Goal: Information Seeking & Learning: Learn about a topic

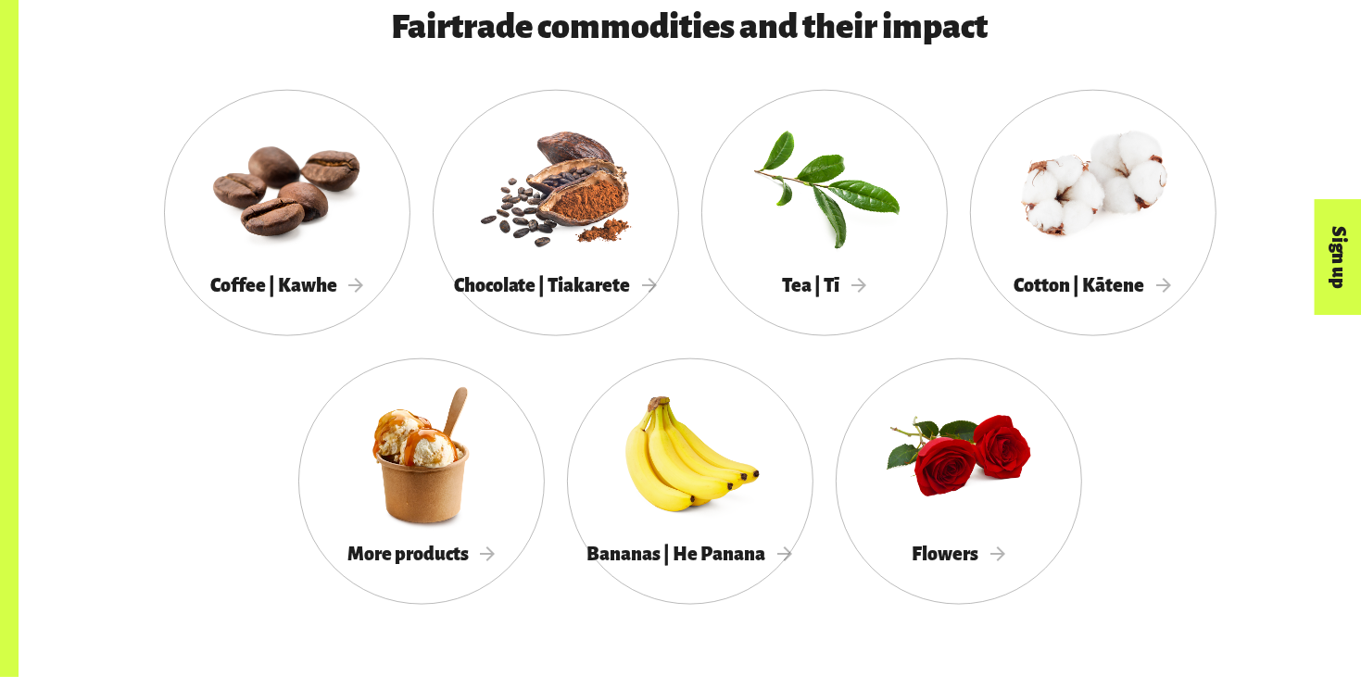
scroll to position [1711, 0]
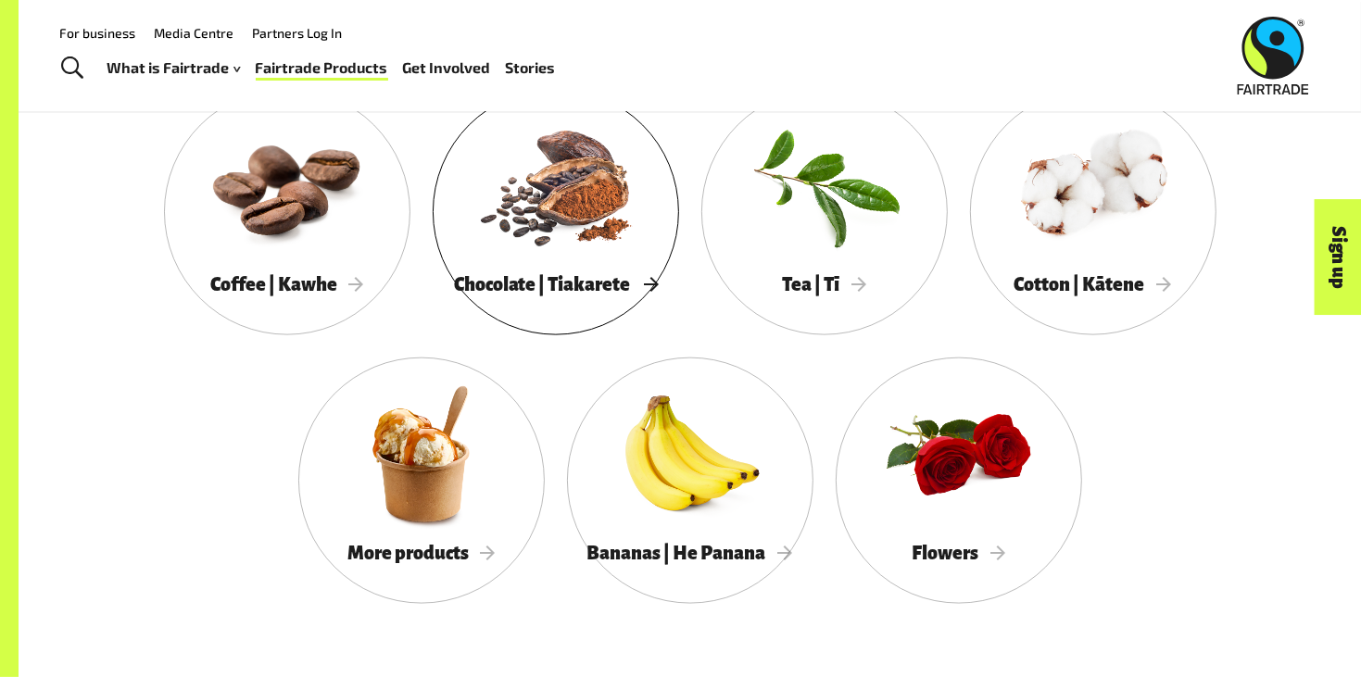
click at [559, 284] on span "Chocolate | Tiakarete" at bounding box center [556, 284] width 204 height 20
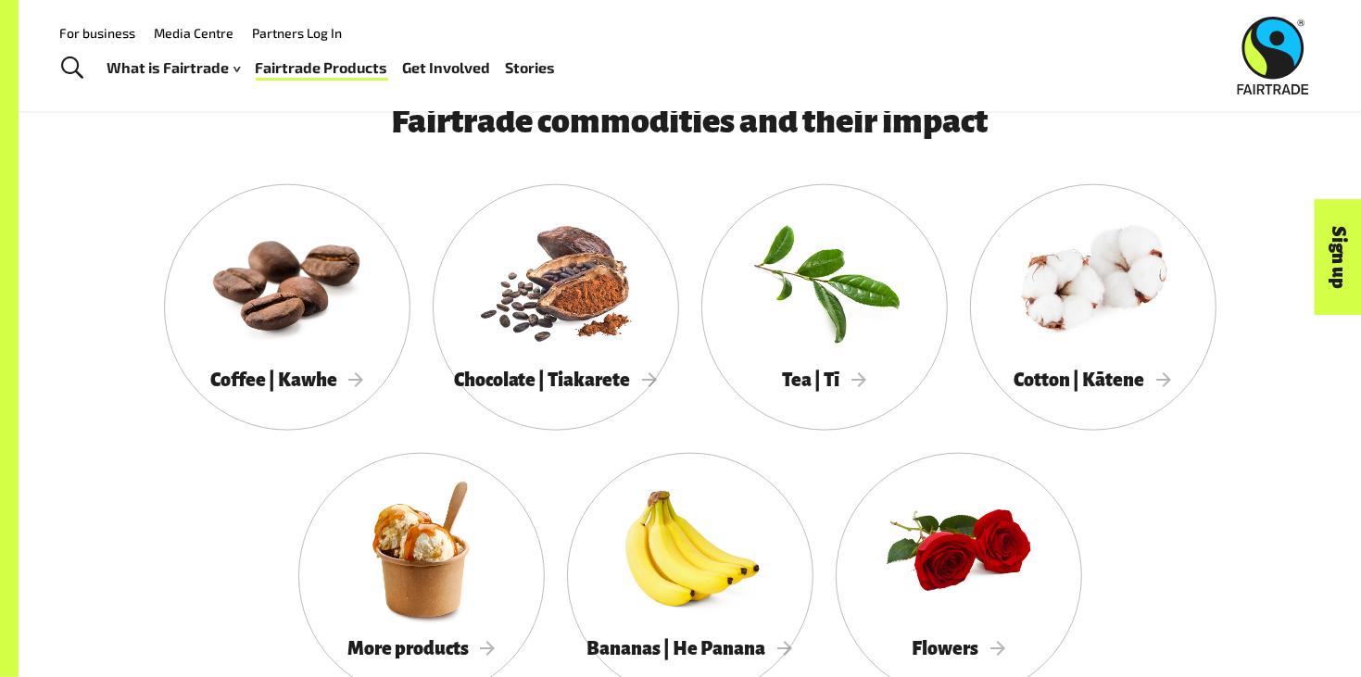
scroll to position [1609, 0]
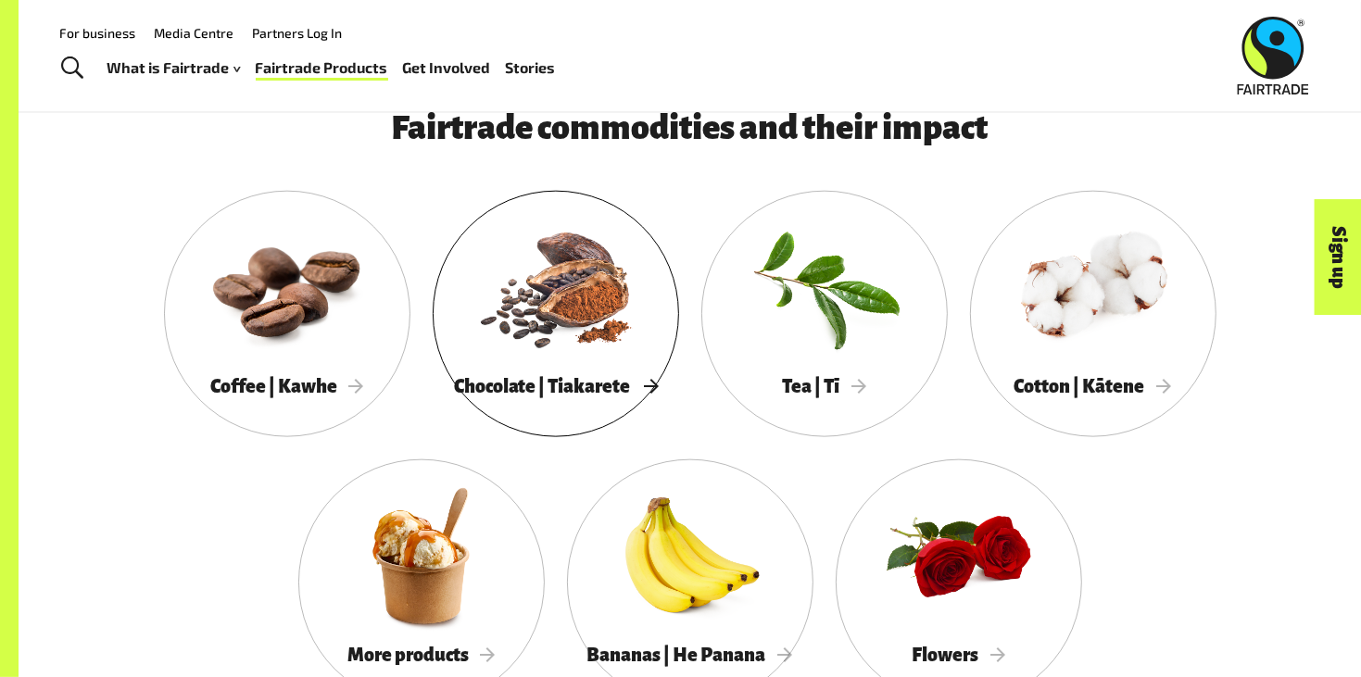
click at [538, 304] on div at bounding box center [556, 287] width 246 height 160
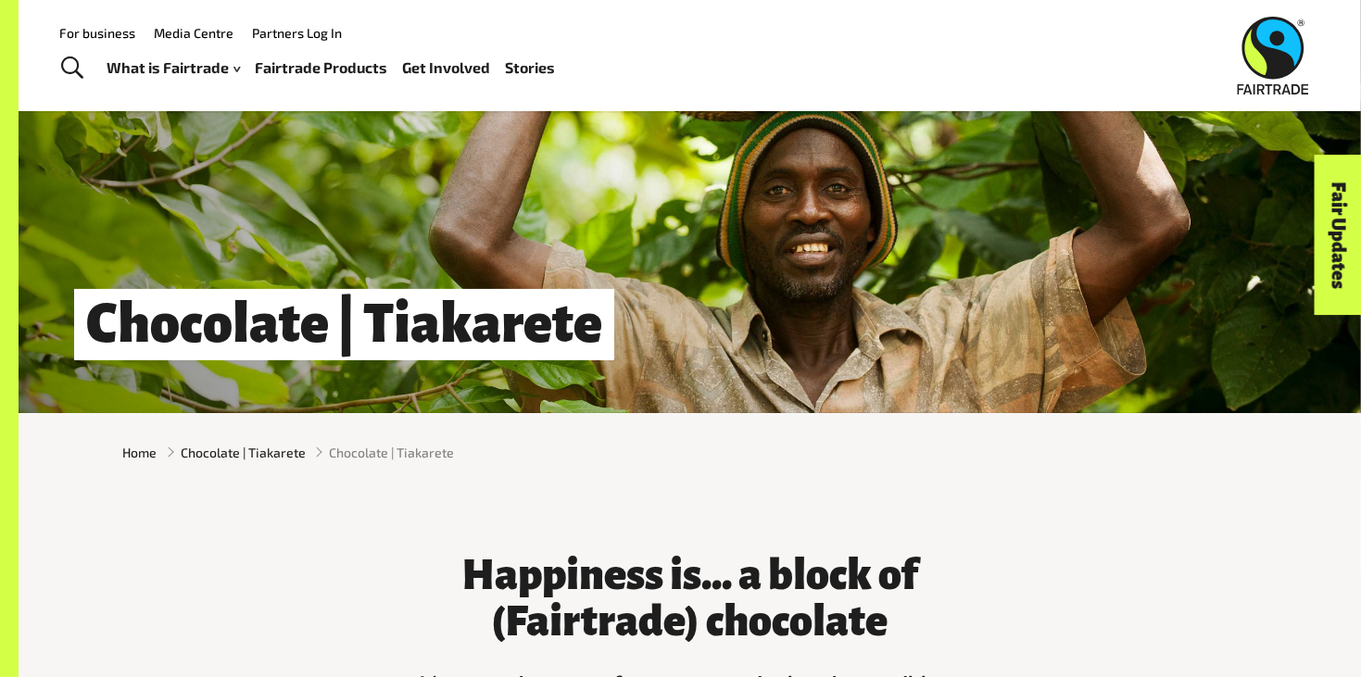
scroll to position [107, 0]
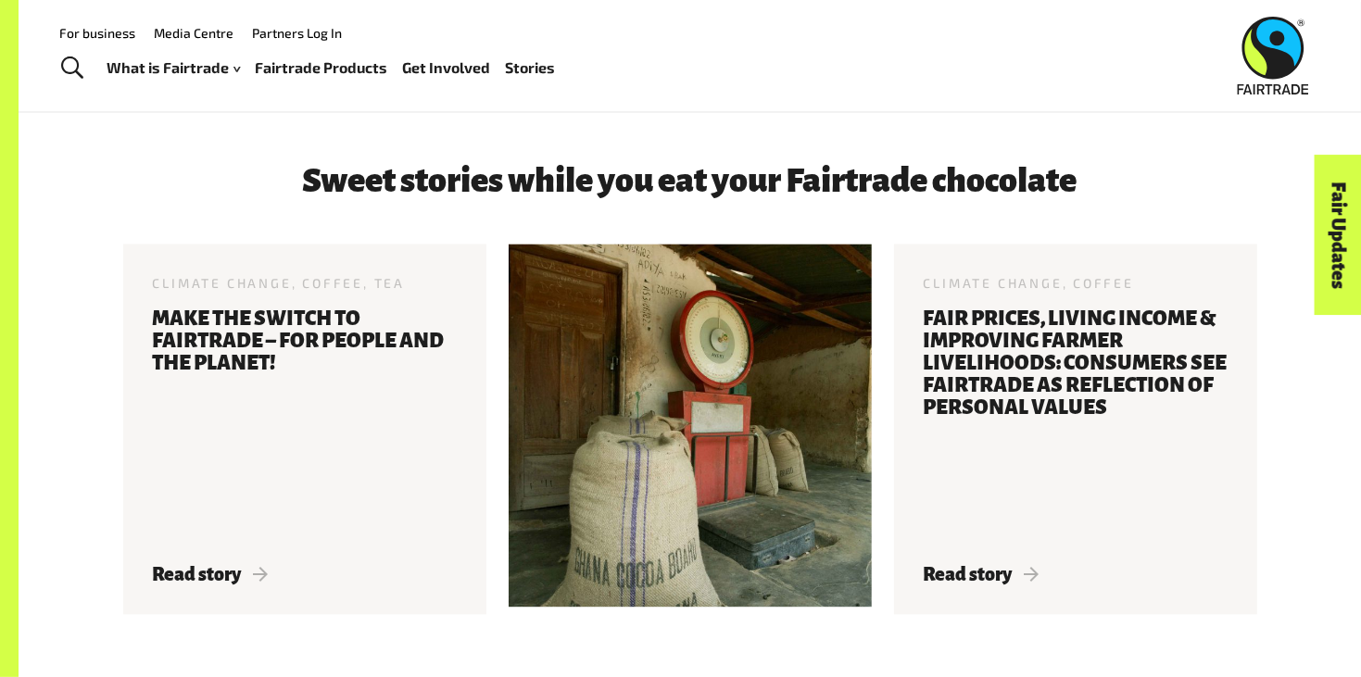
scroll to position [2756, 0]
